Goal: Check status: Check status

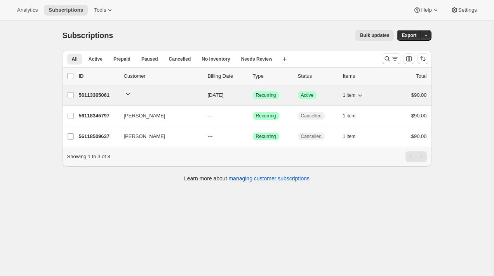
click at [101, 95] on p "56113365061" at bounding box center [98, 95] width 39 height 8
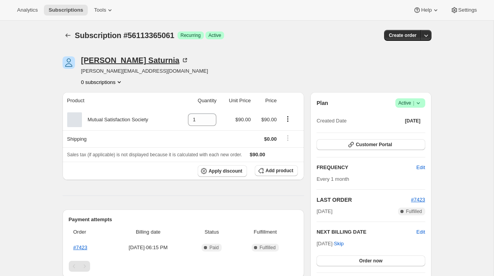
click at [113, 59] on div "[PERSON_NAME]" at bounding box center [135, 60] width 108 height 8
